Goal: Obtain resource: Download file/media

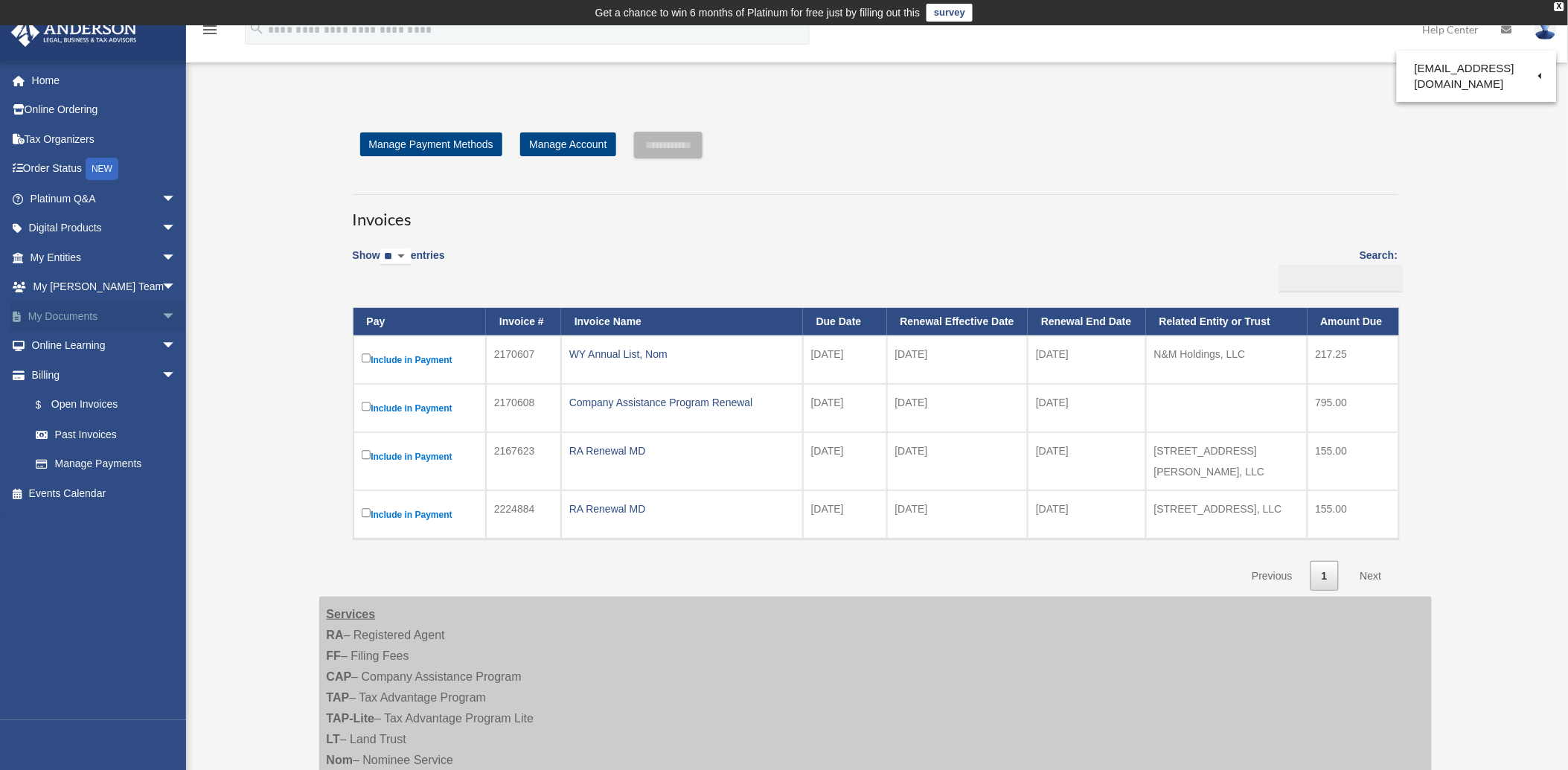
click at [162, 311] on span "arrow_drop_down" at bounding box center [176, 316] width 30 height 30
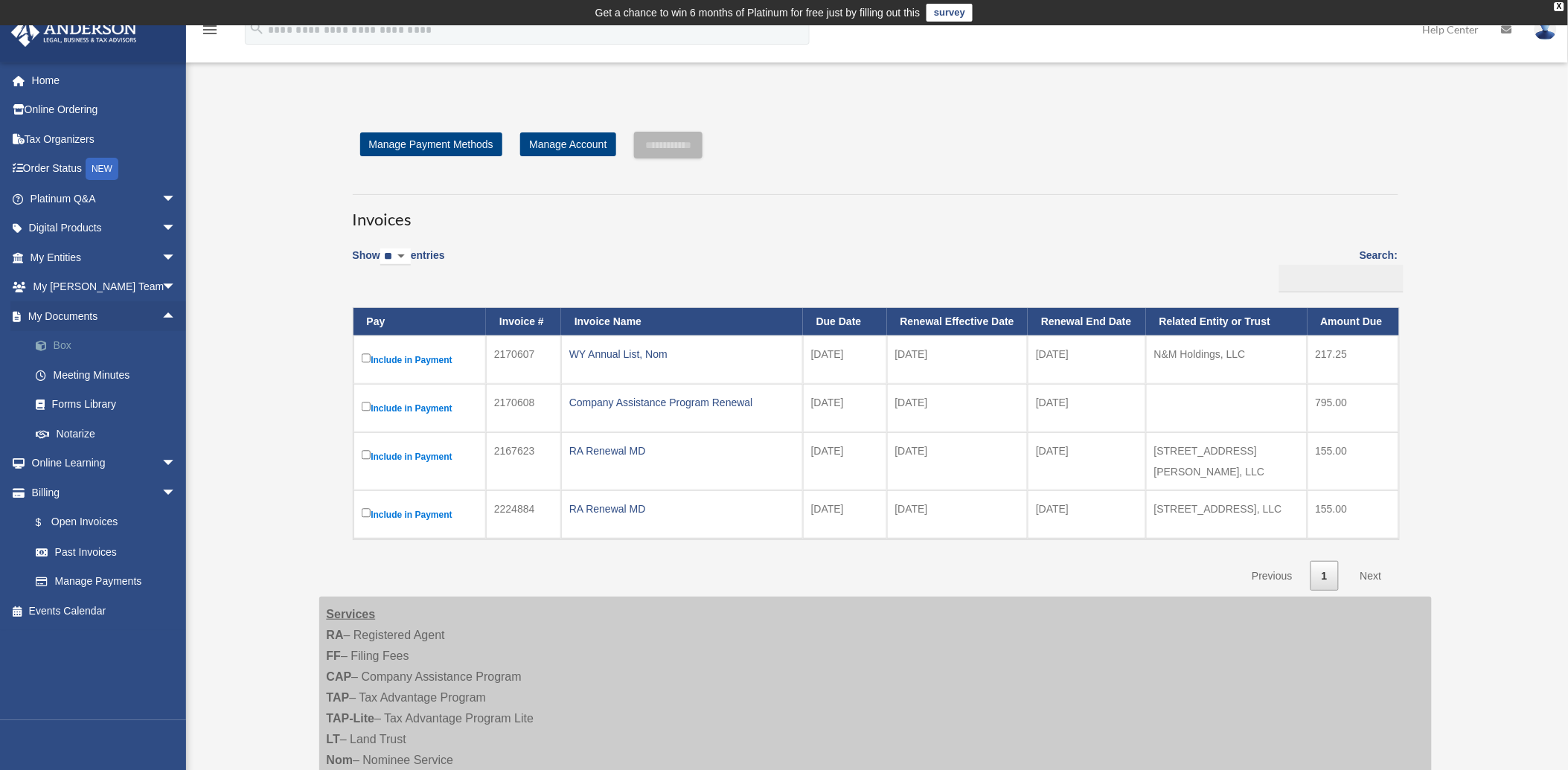
click at [62, 350] on link "Box" at bounding box center [109, 345] width 178 height 30
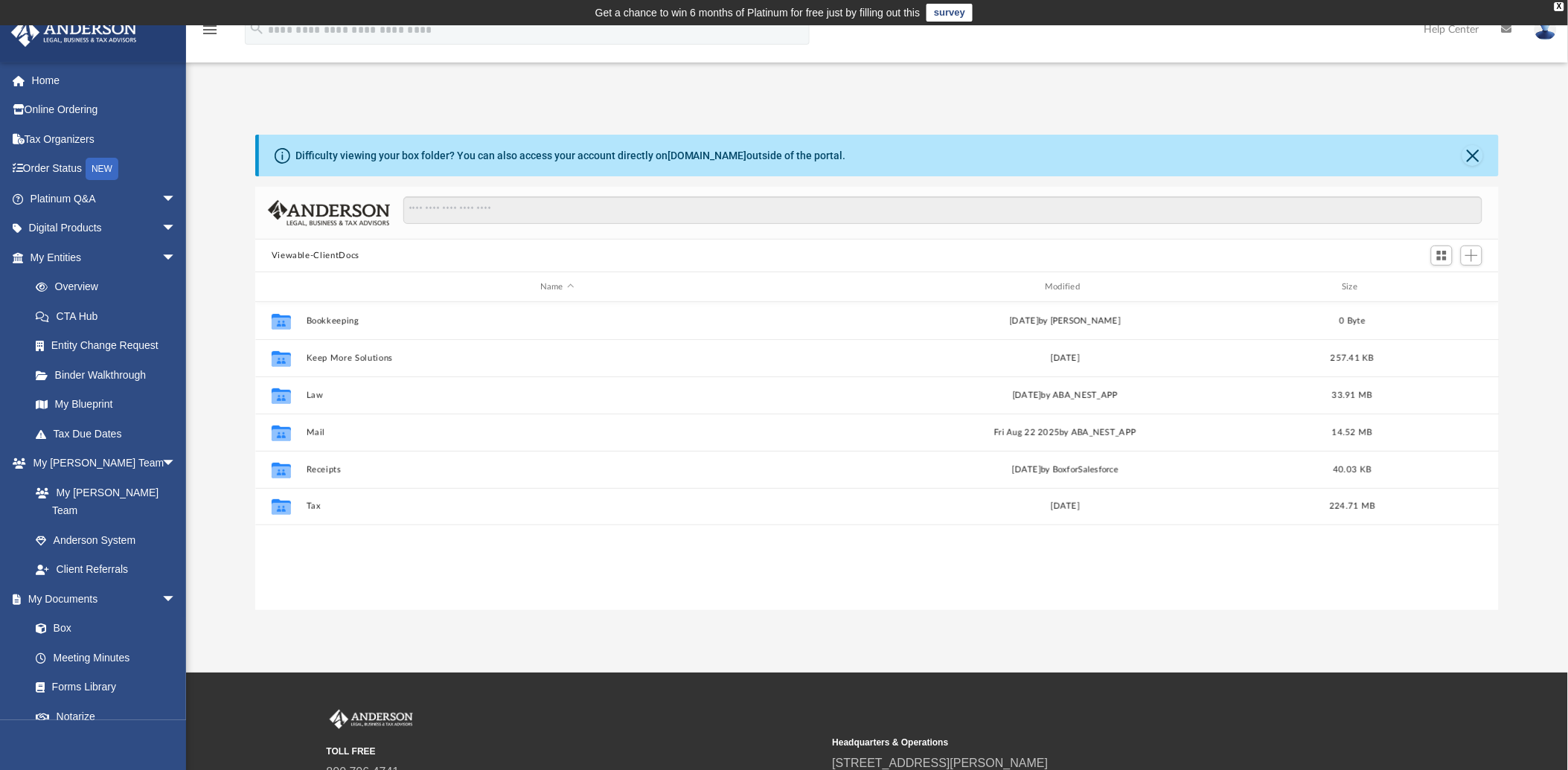
scroll to position [325, 1231]
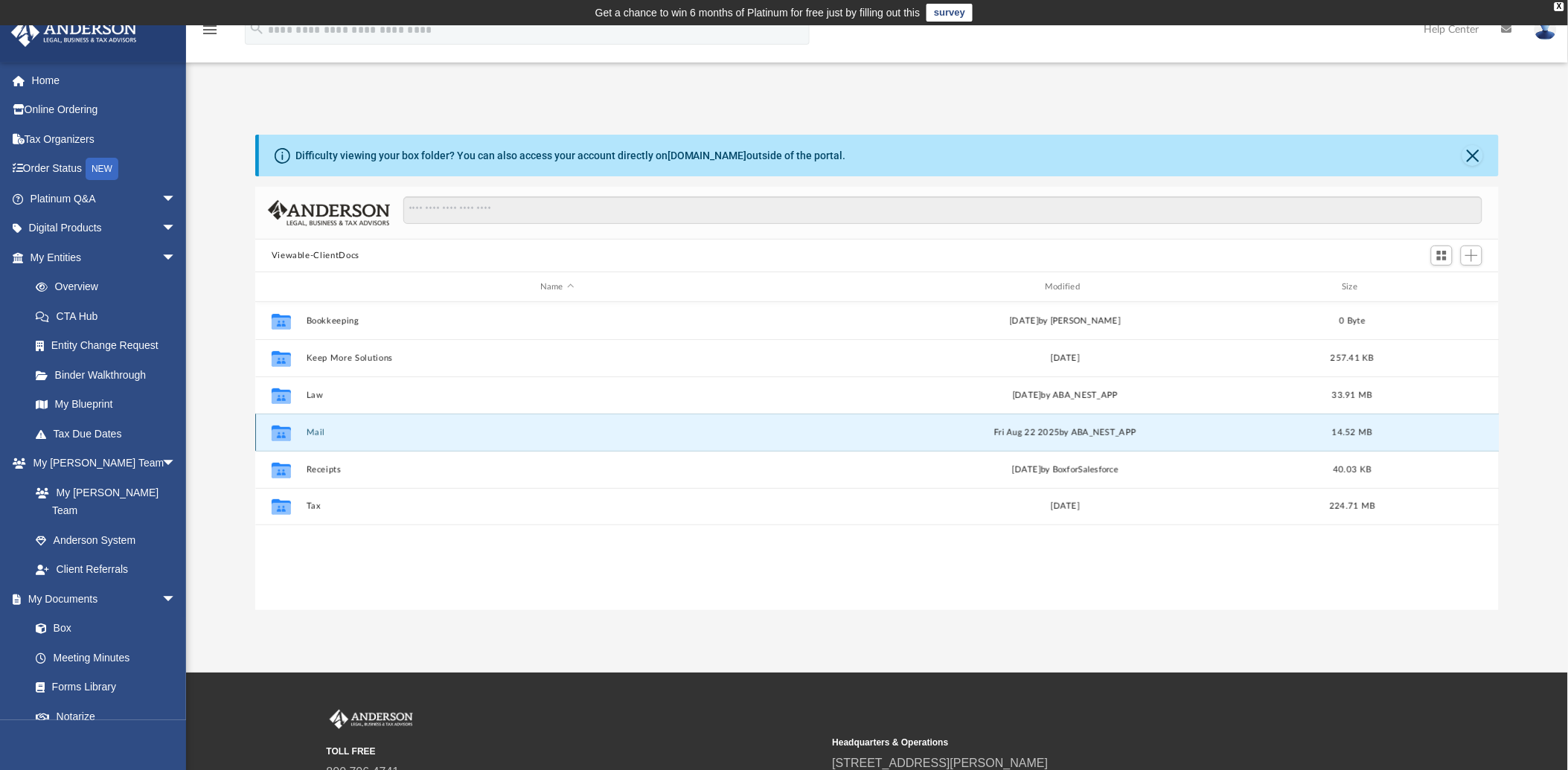
click at [315, 429] on button "Mail" at bounding box center [556, 432] width 501 height 10
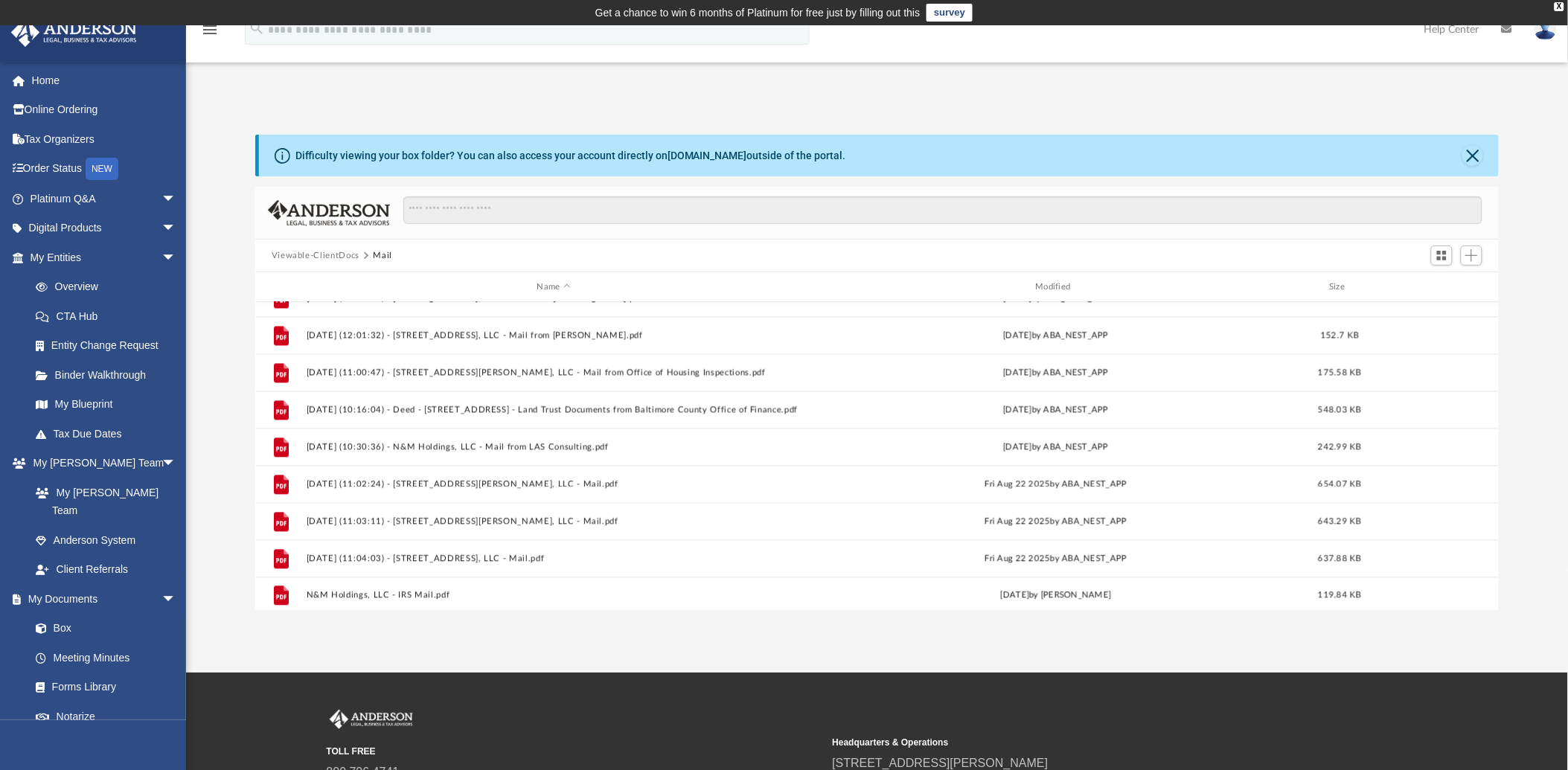
scroll to position [1142, 0]
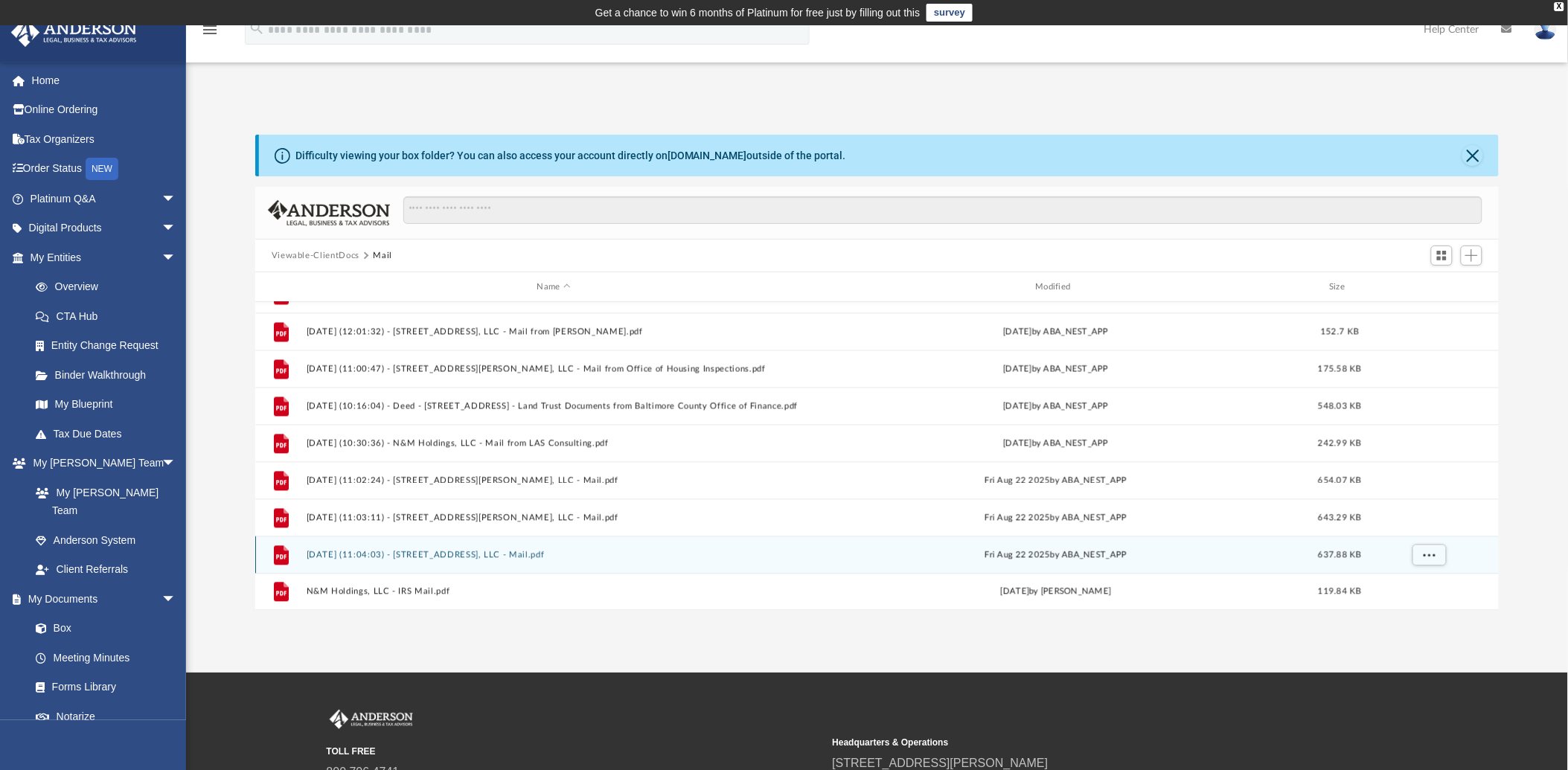
click at [348, 555] on button "[DATE] (11:04:03) - [STREET_ADDRESS], LLC - Mail.pdf" at bounding box center [553, 555] width 495 height 10
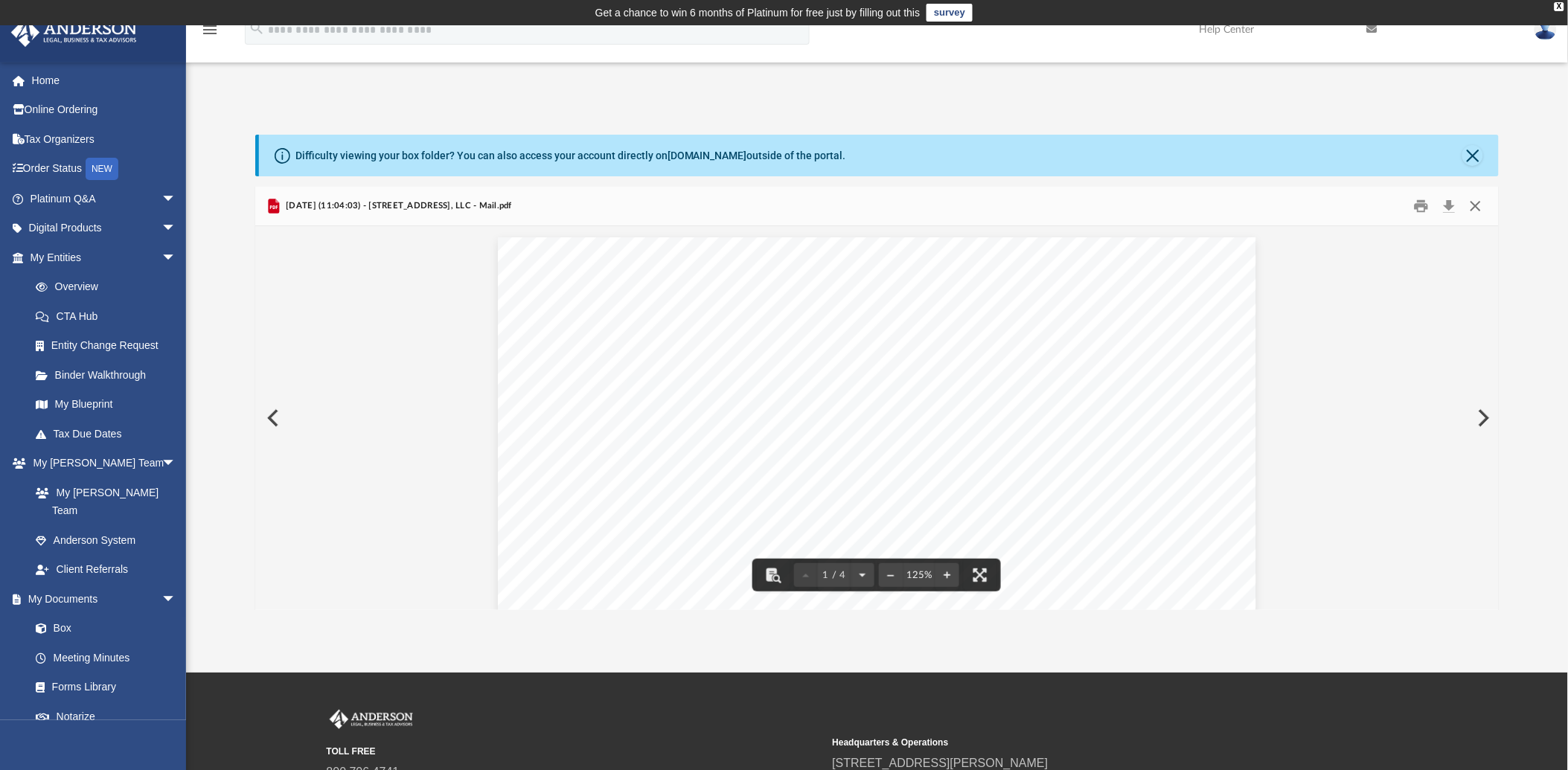
click at [1476, 204] on button "Close" at bounding box center [1475, 206] width 27 height 23
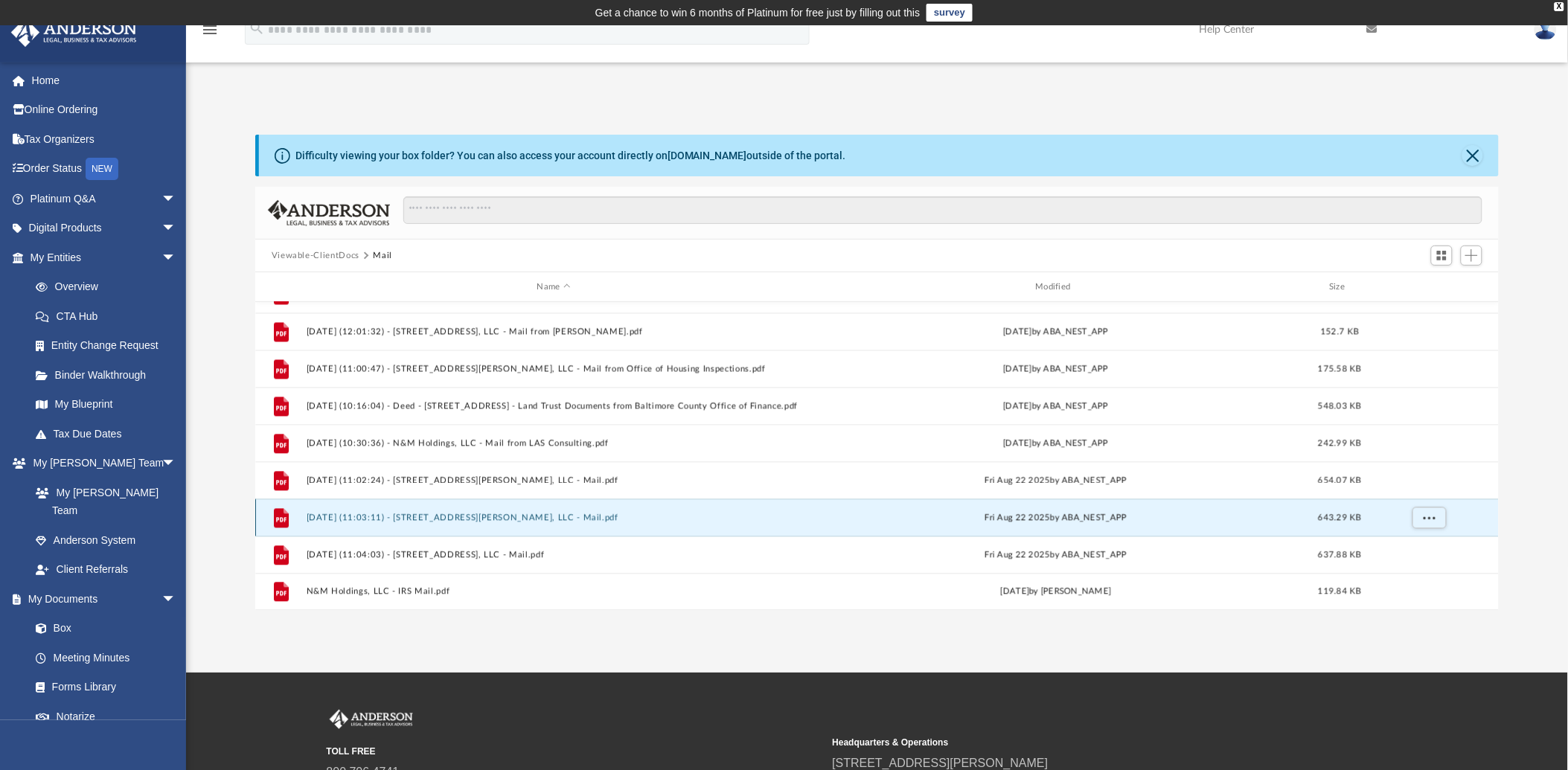
click at [391, 517] on button "[DATE] (11:03:11) - [STREET_ADDRESS][PERSON_NAME], LLC - Mail.pdf" at bounding box center [553, 518] width 495 height 10
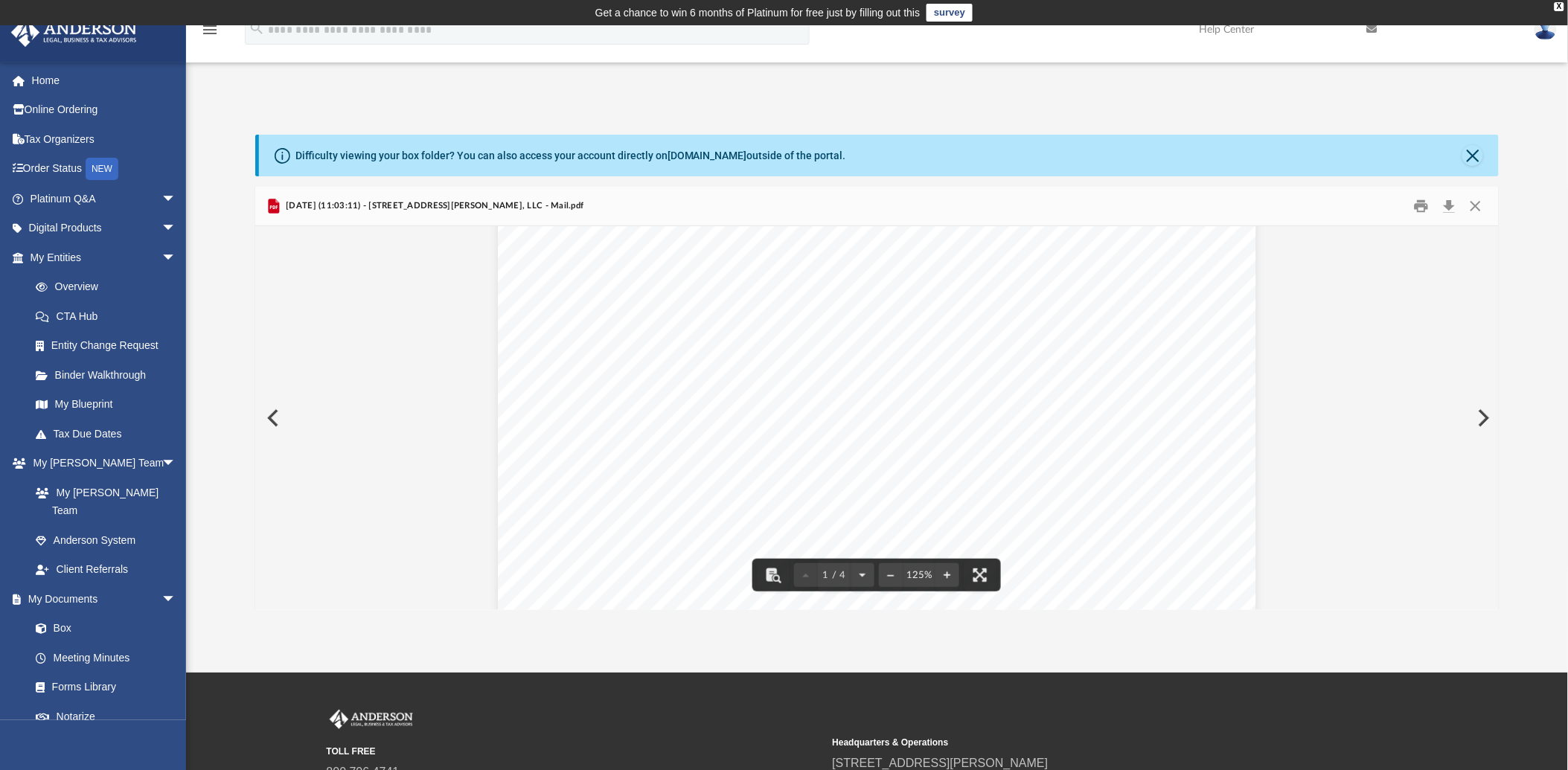
scroll to position [0, 0]
click at [1477, 202] on button "Close" at bounding box center [1475, 206] width 27 height 23
